Goal: Check status: Check status

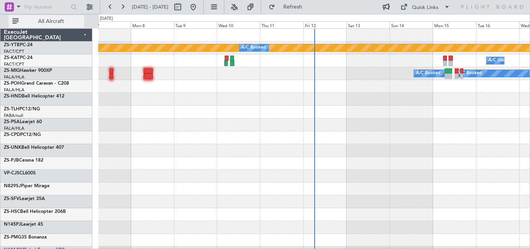
click at [40, 24] on span "All Aircraft" at bounding box center [51, 21] width 62 height 5
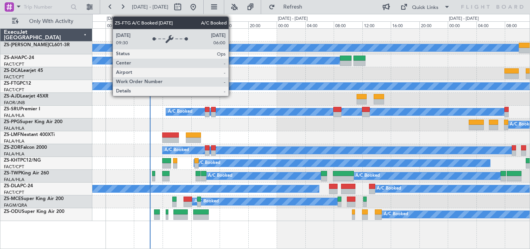
click at [251, 52] on div "A/C Booked A/C Booked A/C Booked A/C Booked A/C Booked A/C Booked A/C Booked A/…" at bounding box center [311, 125] width 438 height 192
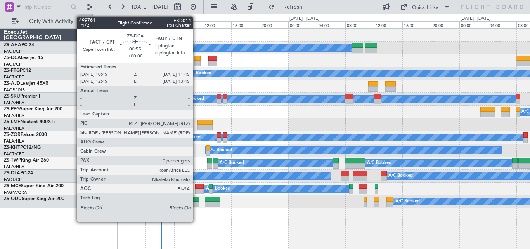
click at [196, 60] on div at bounding box center [197, 58] width 7 height 5
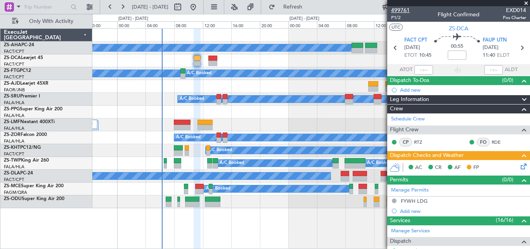
click at [406, 10] on span "499761" at bounding box center [400, 10] width 19 height 8
click at [517, 55] on section "FACT CPT [DATE] ETOT 10:45 00:55 FAUP UTN [DATE] 11:40 ELDT" at bounding box center [458, 48] width 143 height 31
click at [518, 50] on icon at bounding box center [522, 48] width 10 height 10
type input "-00:16"
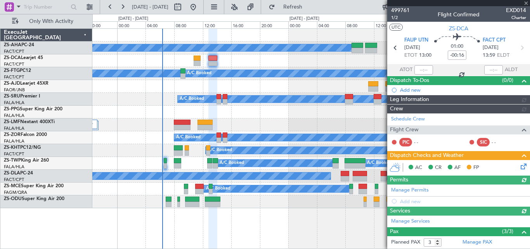
scroll to position [167, 0]
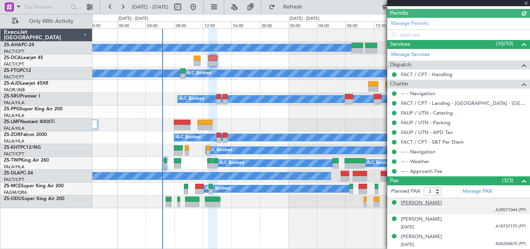
click at [415, 204] on div "[PERSON_NAME]" at bounding box center [421, 203] width 41 height 8
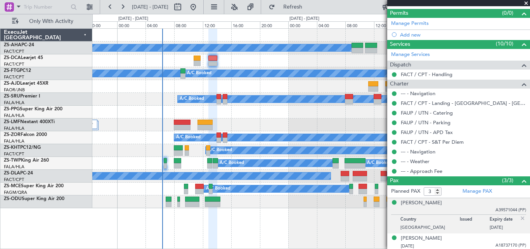
scroll to position [186, 0]
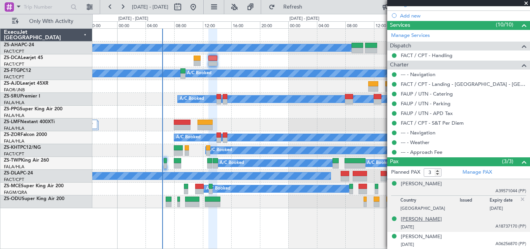
click at [420, 219] on div "[PERSON_NAME]" at bounding box center [421, 219] width 41 height 8
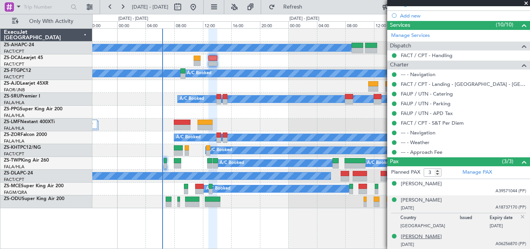
click at [433, 236] on div "[PERSON_NAME]" at bounding box center [421, 237] width 41 height 8
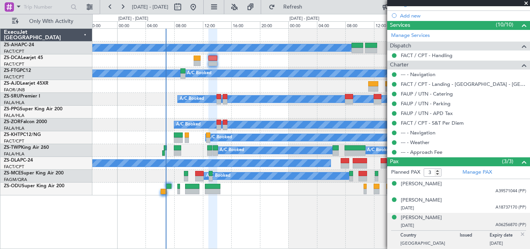
click at [527, 3] on span at bounding box center [527, 3] width 8 height 7
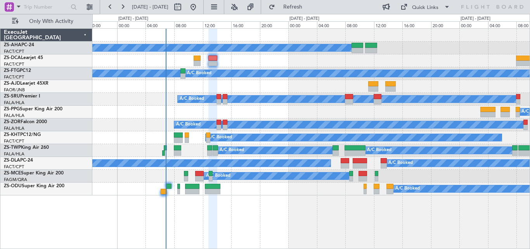
type input "0"
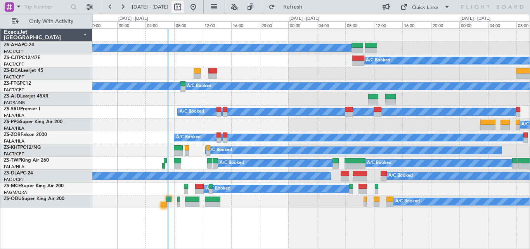
click at [184, 9] on button at bounding box center [178, 7] width 12 height 12
select select "9"
select select "2025"
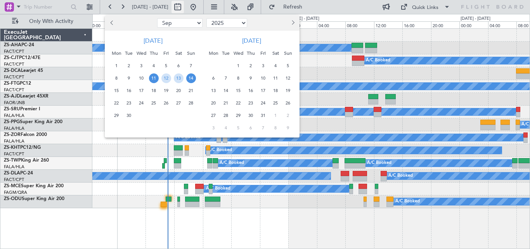
click at [203, 9] on div at bounding box center [265, 124] width 530 height 249
